Goal: Find specific page/section: Find specific page/section

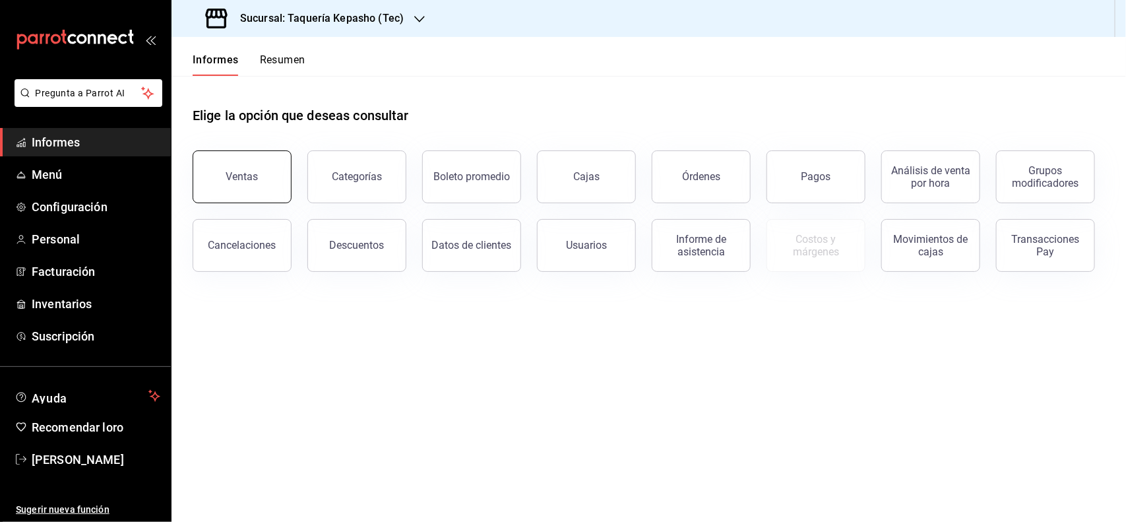
click at [248, 182] on button "Ventas" at bounding box center [242, 176] width 99 height 53
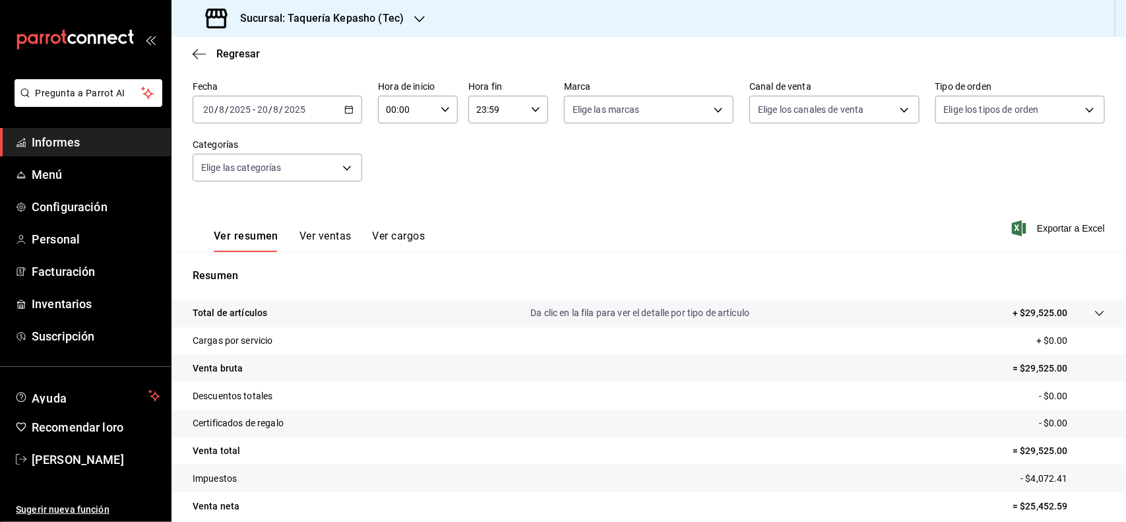
scroll to position [110, 0]
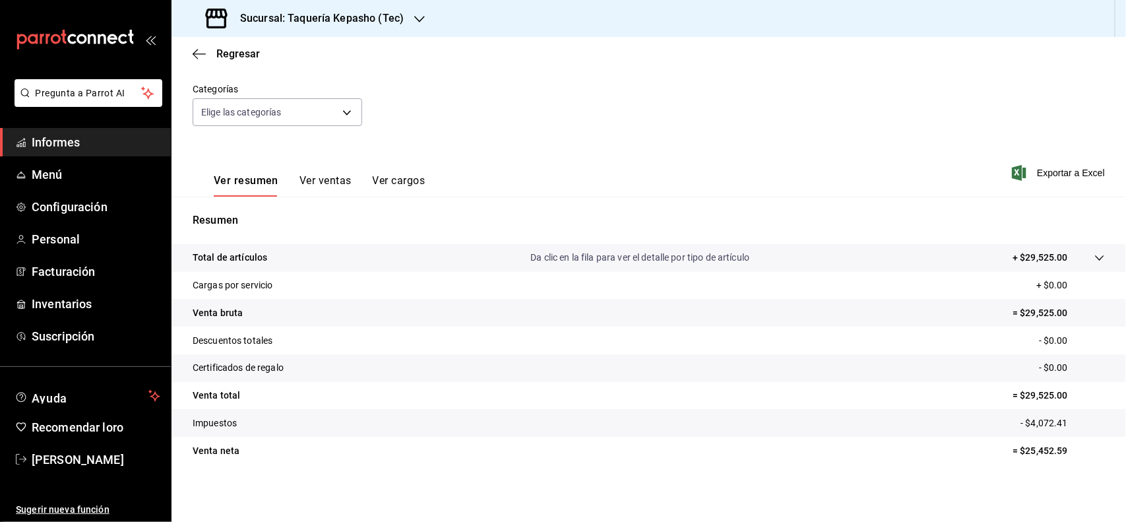
click at [54, 139] on font "Informes" at bounding box center [56, 142] width 48 height 14
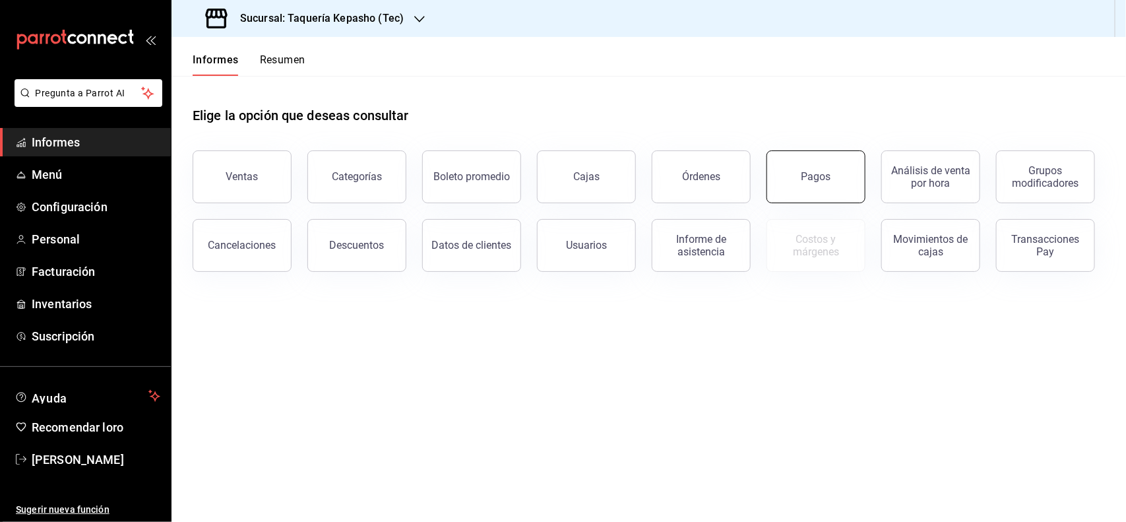
click at [839, 185] on button "Pagos" at bounding box center [816, 176] width 99 height 53
